Goal: Transaction & Acquisition: Purchase product/service

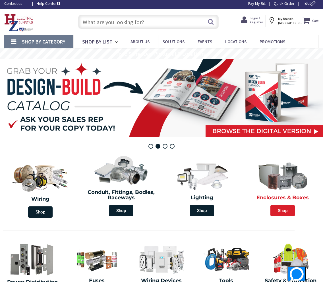
click at [283, 212] on span "Shop" at bounding box center [283, 210] width 24 height 11
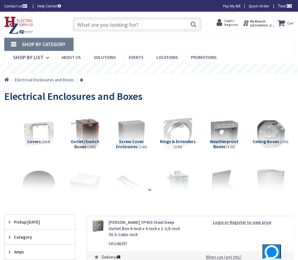
click at [261, 204] on div "Clear all" at bounding box center [148, 209] width 289 height 11
click at [148, 187] on strong at bounding box center [149, 190] width 7 height 6
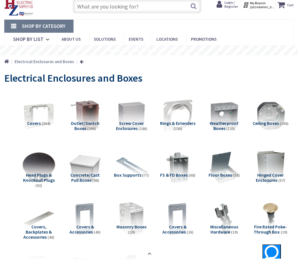
scroll to position [18, 0]
click at [138, 210] on img at bounding box center [131, 219] width 37 height 37
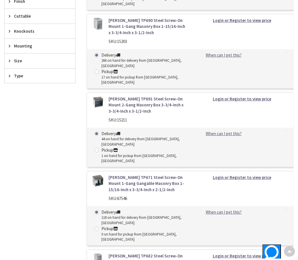
scroll to position [520, 0]
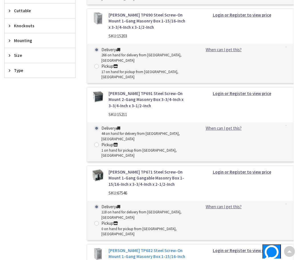
click at [151, 248] on link "Crouse-Hinds TP682 Steel Screw-On Mount 1-Gang Masonry Box 1-15/16-Inch x 3-3/4…" at bounding box center [146, 257] width 77 height 18
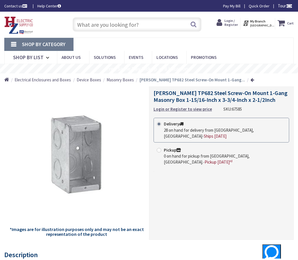
drag, startPoint x: 0, startPoint y: 0, endPoint x: 151, endPoint y: 175, distance: 231.0
click at [151, 175] on div "Crouse-Hinds TP682 Steel Screw-On Mount 1-Gang Masonry Box 1-15/16-Inch x 3-3/4…" at bounding box center [221, 163] width 145 height 153
